Goal: Task Accomplishment & Management: Use online tool/utility

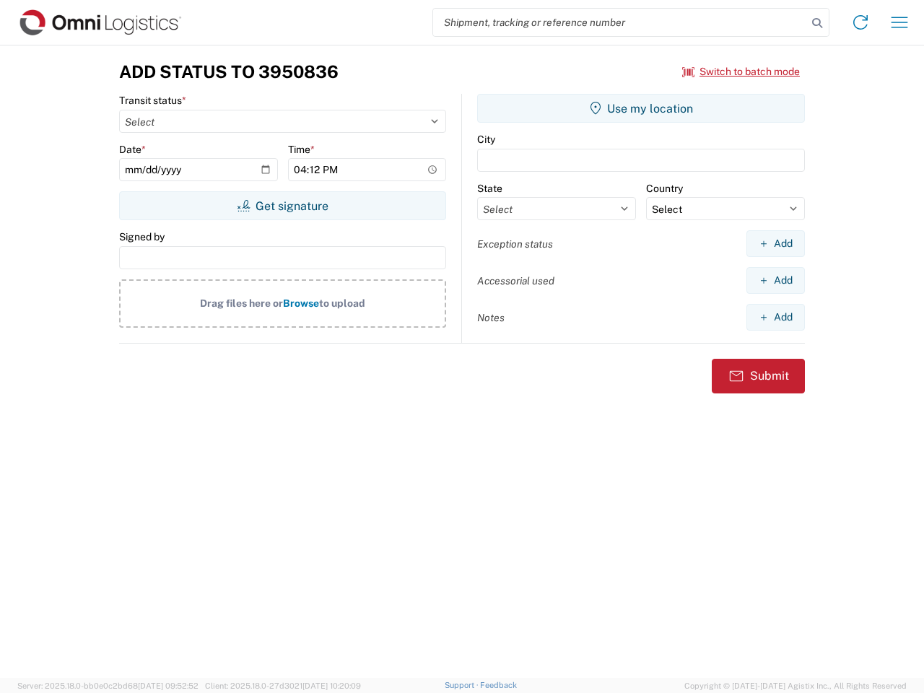
click at [620, 22] on input "search" at bounding box center [620, 22] width 374 height 27
click at [817, 23] on icon at bounding box center [817, 23] width 20 height 20
click at [861, 22] on icon at bounding box center [860, 22] width 23 height 23
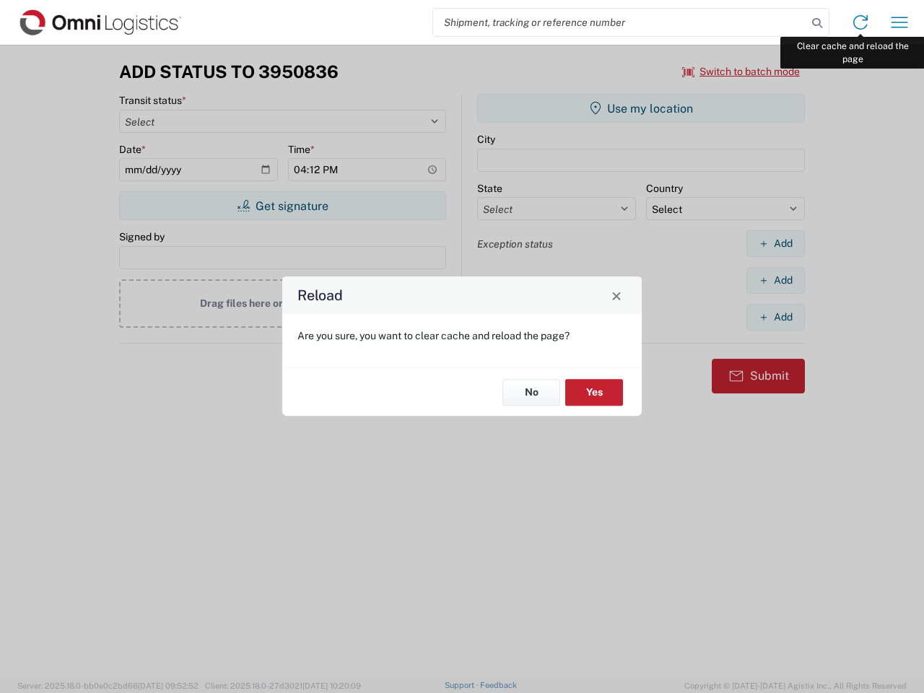
click at [900, 22] on div "Reload Are you sure, you want to clear cache and reload the page? No Yes" at bounding box center [462, 346] width 924 height 693
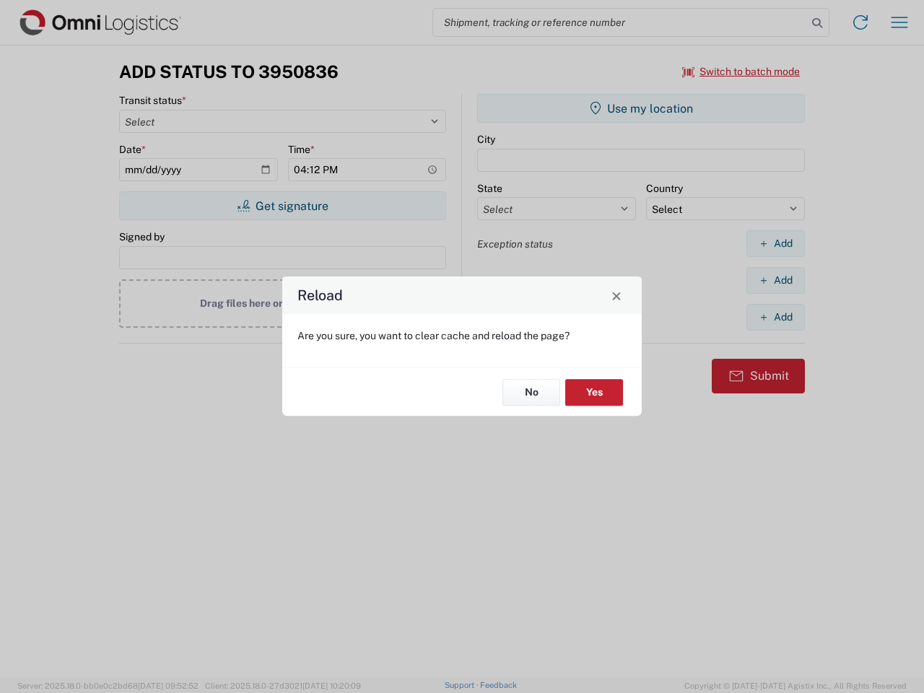
click at [742, 71] on div "Reload Are you sure, you want to clear cache and reload the page? No Yes" at bounding box center [462, 346] width 924 height 693
click at [282, 206] on div "Reload Are you sure, you want to clear cache and reload the page? No Yes" at bounding box center [462, 346] width 924 height 693
click at [641, 108] on div "Reload Are you sure, you want to clear cache and reload the page? No Yes" at bounding box center [462, 346] width 924 height 693
click at [776, 243] on div "Reload Are you sure, you want to clear cache and reload the page? No Yes" at bounding box center [462, 346] width 924 height 693
click at [776, 280] on div "Reload Are you sure, you want to clear cache and reload the page? No Yes" at bounding box center [462, 346] width 924 height 693
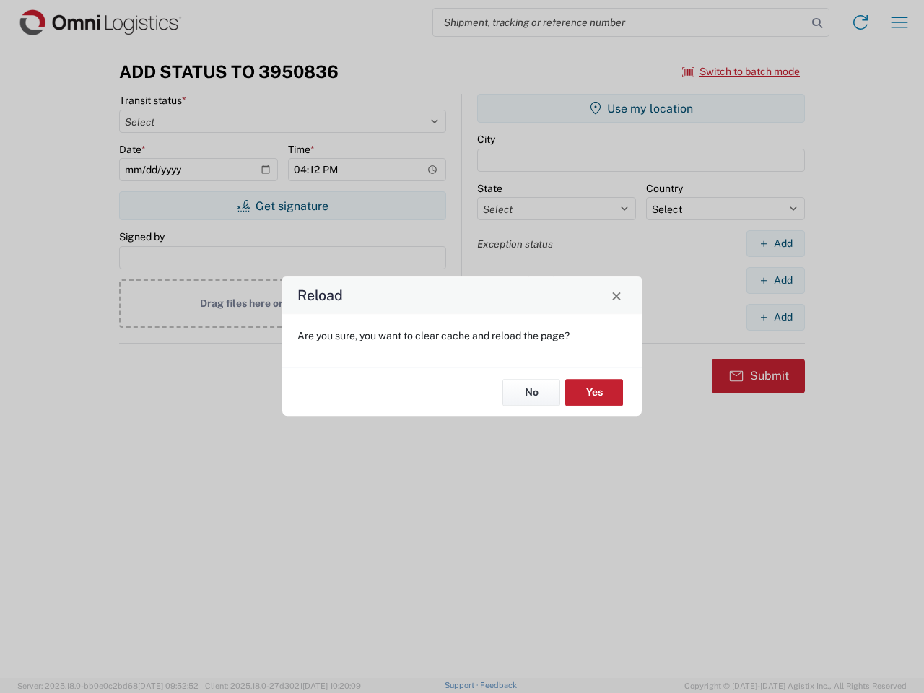
click at [776, 317] on div "Reload Are you sure, you want to clear cache and reload the page? No Yes" at bounding box center [462, 346] width 924 height 693
